Goal: Information Seeking & Learning: Find specific fact

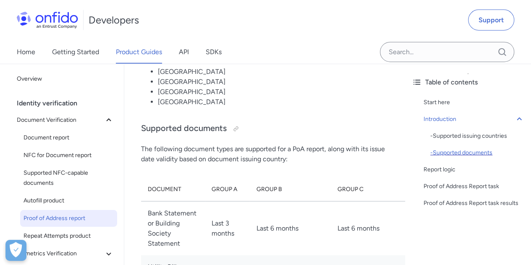
click at [457, 151] on div "- Supported documents" at bounding box center [477, 153] width 94 height 10
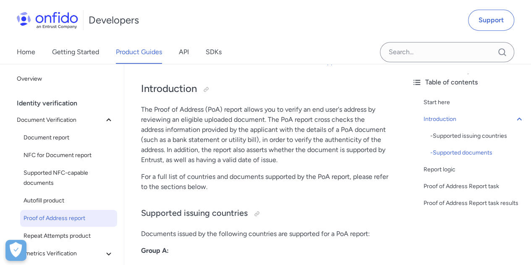
scroll to position [1582, 0]
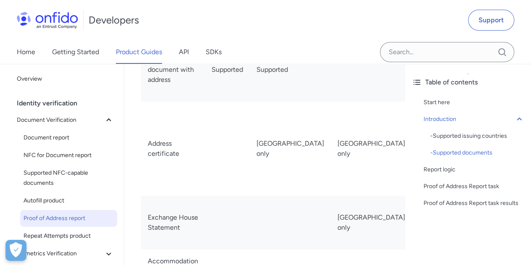
click at [257, 151] on td "[GEOGRAPHIC_DATA] only" at bounding box center [290, 149] width 81 height 94
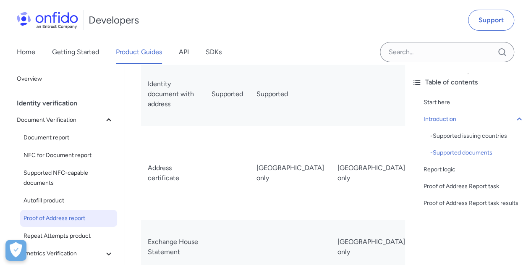
scroll to position [1540, 0]
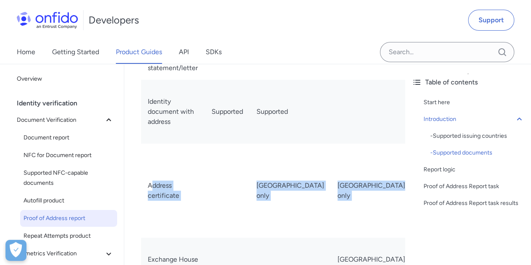
drag, startPoint x: 154, startPoint y: 175, endPoint x: 380, endPoint y: 214, distance: 229.5
click at [380, 214] on tr "Address certificate [GEOGRAPHIC_DATA] only Turkey only Limited to certificate's…" at bounding box center [301, 191] width 320 height 94
click at [331, 208] on td "[GEOGRAPHIC_DATA] only" at bounding box center [371, 191] width 81 height 94
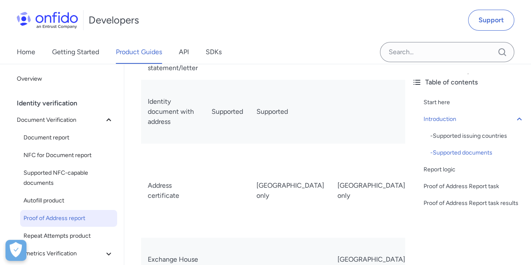
click at [331, 210] on td "[GEOGRAPHIC_DATA] only" at bounding box center [371, 191] width 81 height 94
click at [331, 209] on td "[GEOGRAPHIC_DATA] only" at bounding box center [371, 191] width 81 height 94
drag, startPoint x: 312, startPoint y: 209, endPoint x: 296, endPoint y: 203, distance: 17.7
click at [331, 209] on td "[GEOGRAPHIC_DATA] only" at bounding box center [371, 191] width 81 height 94
click at [248, 195] on td at bounding box center [227, 191] width 45 height 94
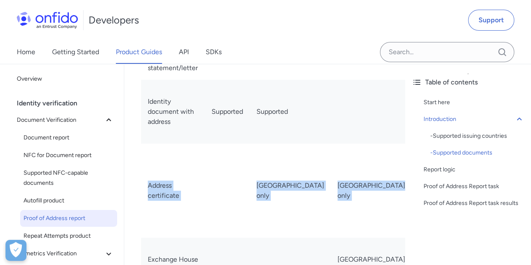
drag, startPoint x: 144, startPoint y: 172, endPoint x: 382, endPoint y: 214, distance: 242.0
click at [382, 214] on tr "Address certificate [GEOGRAPHIC_DATA] only Turkey only Limited to certificate's…" at bounding box center [301, 191] width 320 height 94
